Goal: Transaction & Acquisition: Purchase product/service

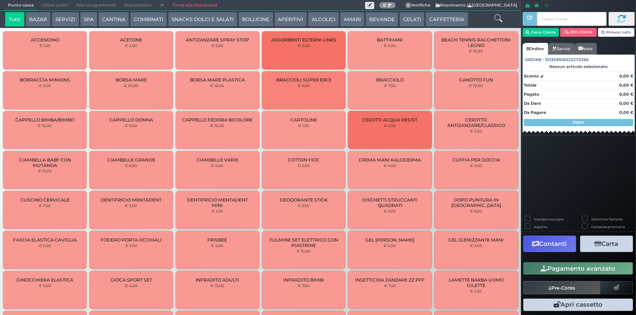
click at [370, 20] on button "BEVANDE" at bounding box center [381, 19] width 33 height 15
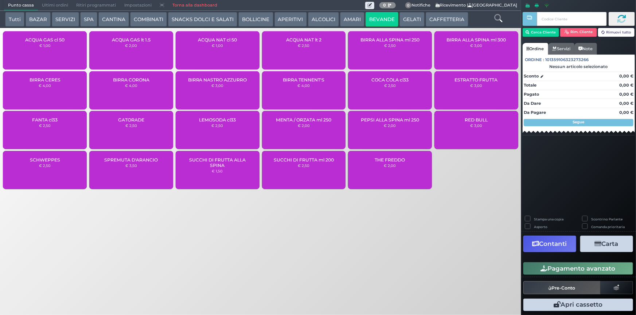
click at [200, 89] on div "BIRRA NASTRO AZZURRO € 3,00" at bounding box center [218, 90] width 84 height 38
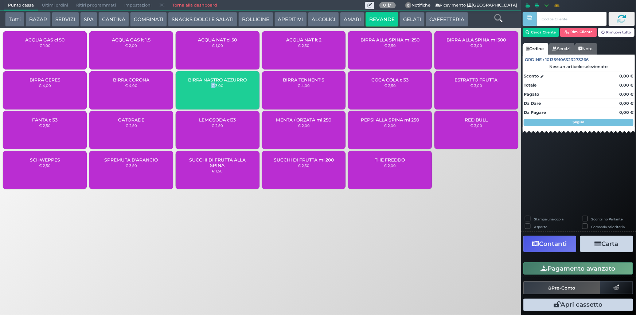
click at [200, 89] on div "BIRRA NASTRO AZZURRO € 3,00" at bounding box center [218, 90] width 84 height 38
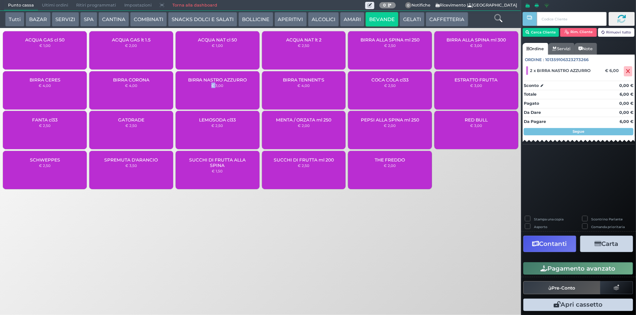
click at [568, 267] on button "Pagamento avanzato" at bounding box center [578, 269] width 110 height 12
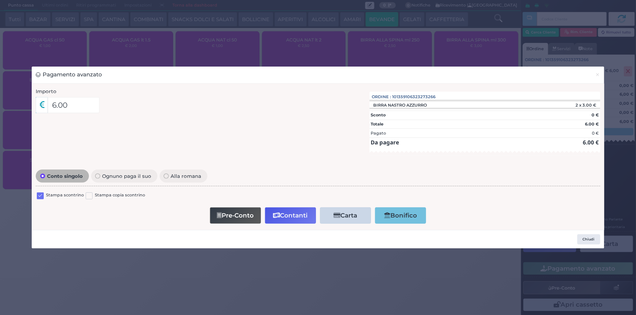
click at [41, 196] on label at bounding box center [40, 196] width 7 height 7
click at [0, 0] on input "checkbox" at bounding box center [0, 0] width 0 height 0
click at [295, 219] on button "Contanti" at bounding box center [290, 216] width 51 height 16
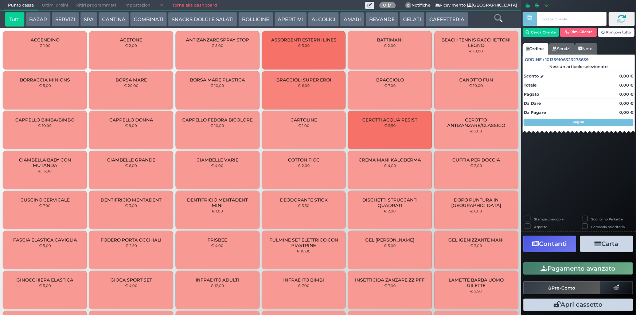
click at [63, 1] on span "Ultimi ordini" at bounding box center [55, 5] width 34 height 10
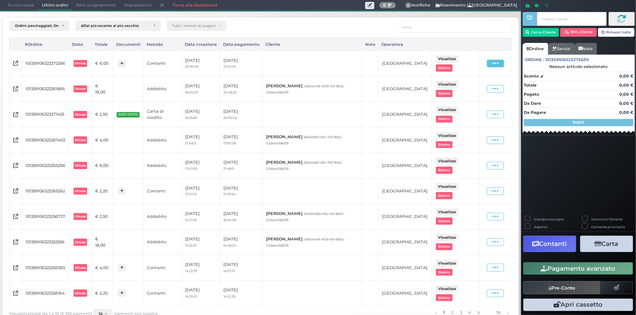
click at [487, 63] on span at bounding box center [495, 64] width 17 height 8
click at [468, 84] on span "Ristampa Pre-Conto" at bounding box center [480, 84] width 30 height 12
click at [15, 7] on span "Punto cassa" at bounding box center [21, 5] width 34 height 10
